Goal: Information Seeking & Learning: Learn about a topic

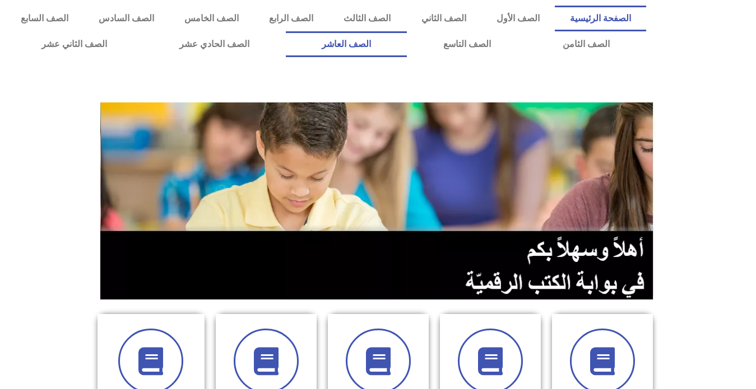
click at [407, 40] on link "الصف العاشر" at bounding box center [347, 44] width 122 height 26
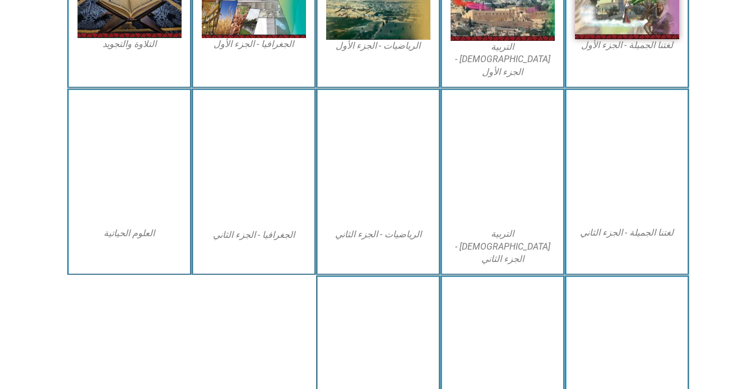
scroll to position [280, 0]
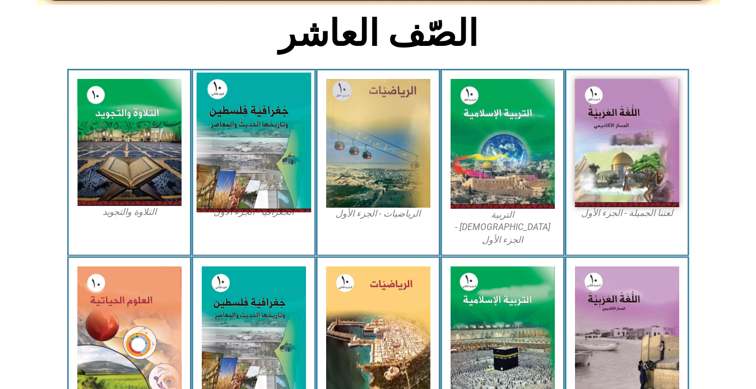
click at [258, 166] on img at bounding box center [253, 143] width 115 height 140
click at [262, 143] on img at bounding box center [253, 143] width 115 height 140
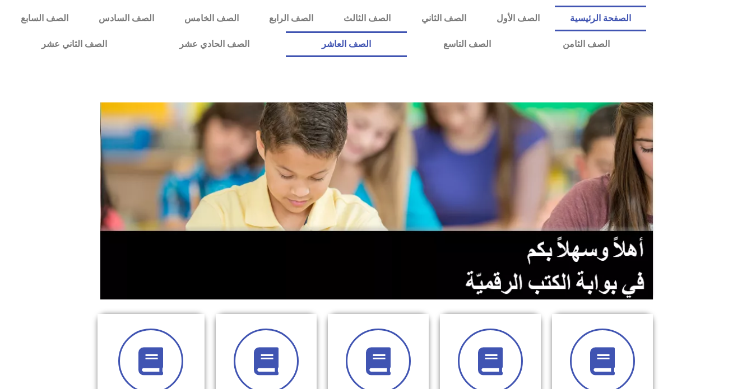
click at [407, 41] on link "الصف العاشر" at bounding box center [347, 44] width 122 height 26
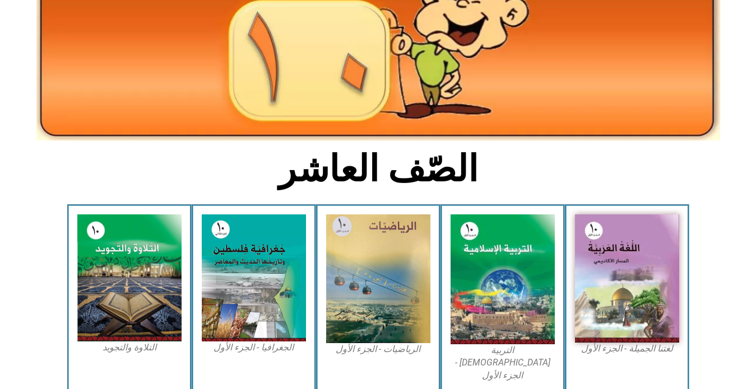
scroll to position [224, 0]
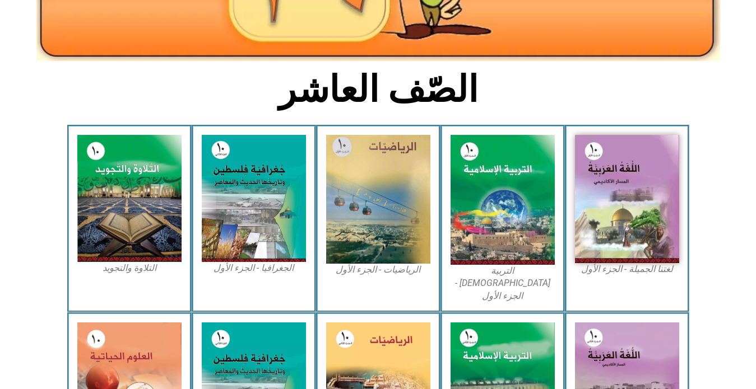
click at [256, 269] on figcaption "الجغرافيا - الجزء الأول​" at bounding box center [254, 268] width 104 height 12
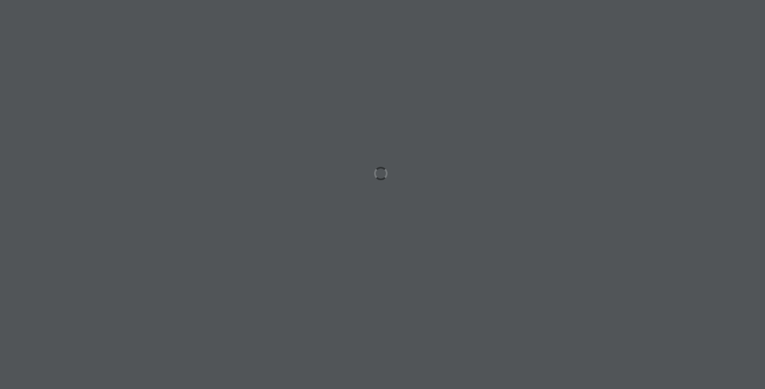
drag, startPoint x: 351, startPoint y: 90, endPoint x: 300, endPoint y: 132, distance: 65.6
